Goal: Information Seeking & Learning: Understand process/instructions

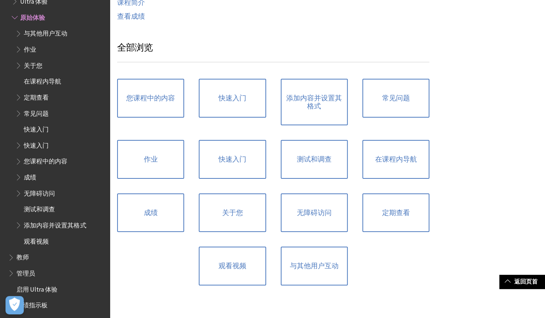
scroll to position [439, 0]
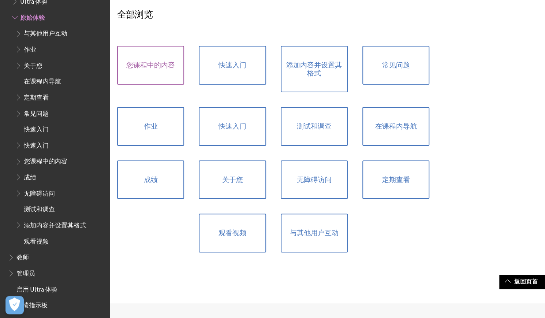
click at [166, 75] on link "您课程中的内容" at bounding box center [150, 65] width 67 height 39
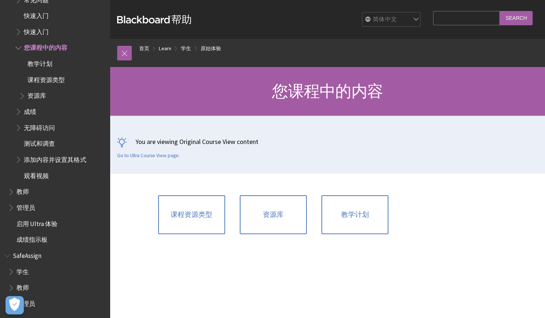
scroll to position [37, 0]
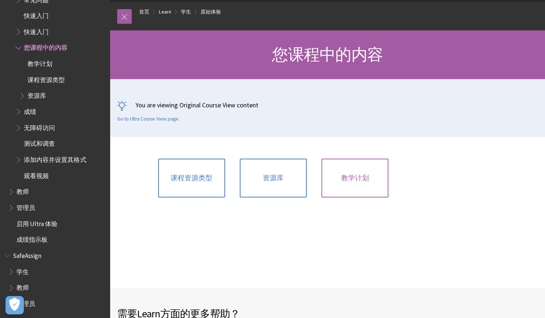
click at [344, 171] on link "教学计划" at bounding box center [354, 178] width 67 height 39
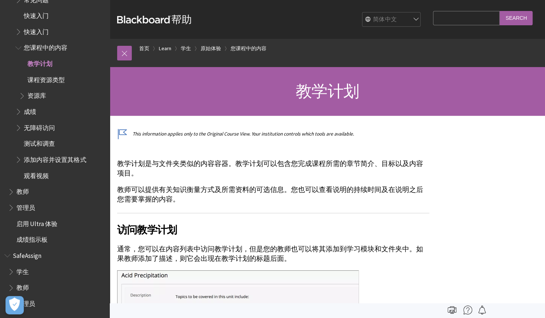
click at [112, 53] on div "面包屑 首页 Learn 学生 原始体验 您课程中的内容 所有产品 Learn 交流和采用工具包 形成性评估 无障碍访问概述" at bounding box center [327, 53] width 435 height 28
click at [122, 54] on link at bounding box center [124, 53] width 15 height 15
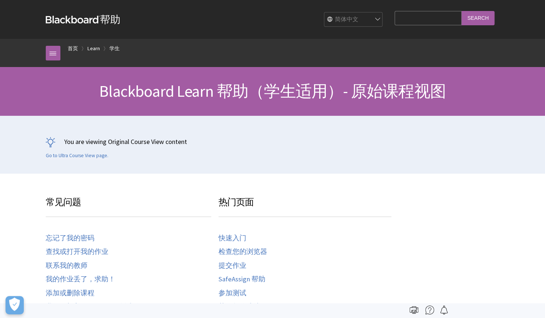
scroll to position [237, 0]
